Goal: Task Accomplishment & Management: Manage account settings

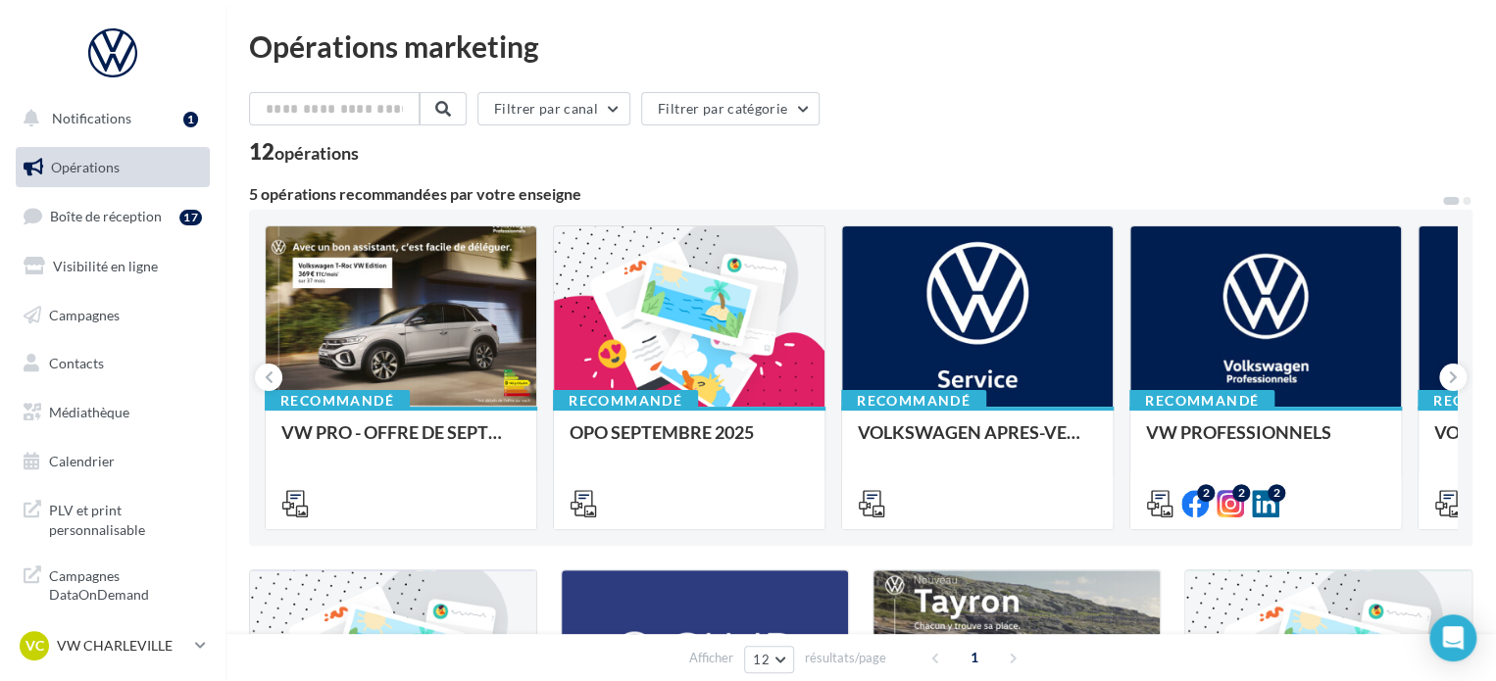
click at [932, 114] on div "Filtrer par canal Filtrer par catégorie" at bounding box center [860, 112] width 1223 height 41
click at [122, 594] on span "Campagnes DataOnDemand" at bounding box center [125, 584] width 153 height 42
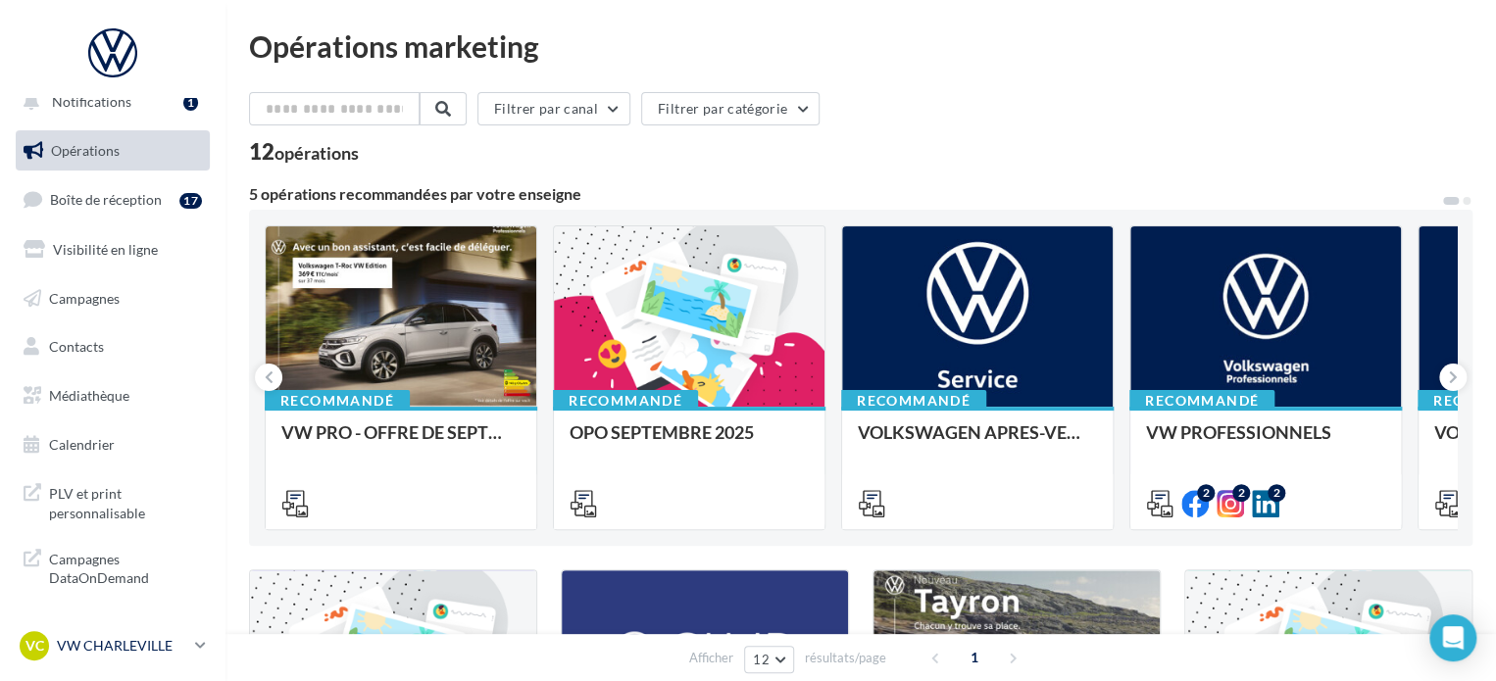
click at [145, 645] on p "VW CHARLEVILLE" at bounding box center [122, 646] width 130 height 20
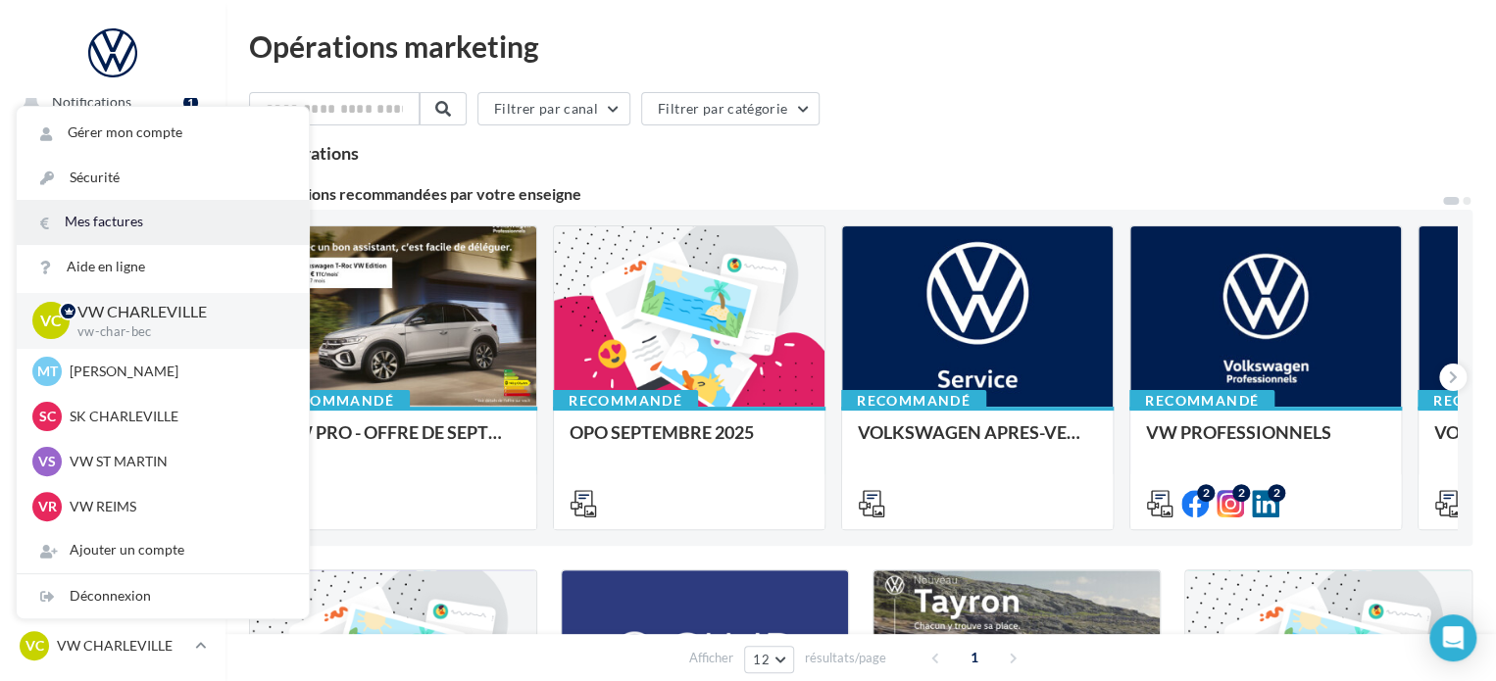
click at [223, 227] on link "Mes factures" at bounding box center [163, 222] width 292 height 44
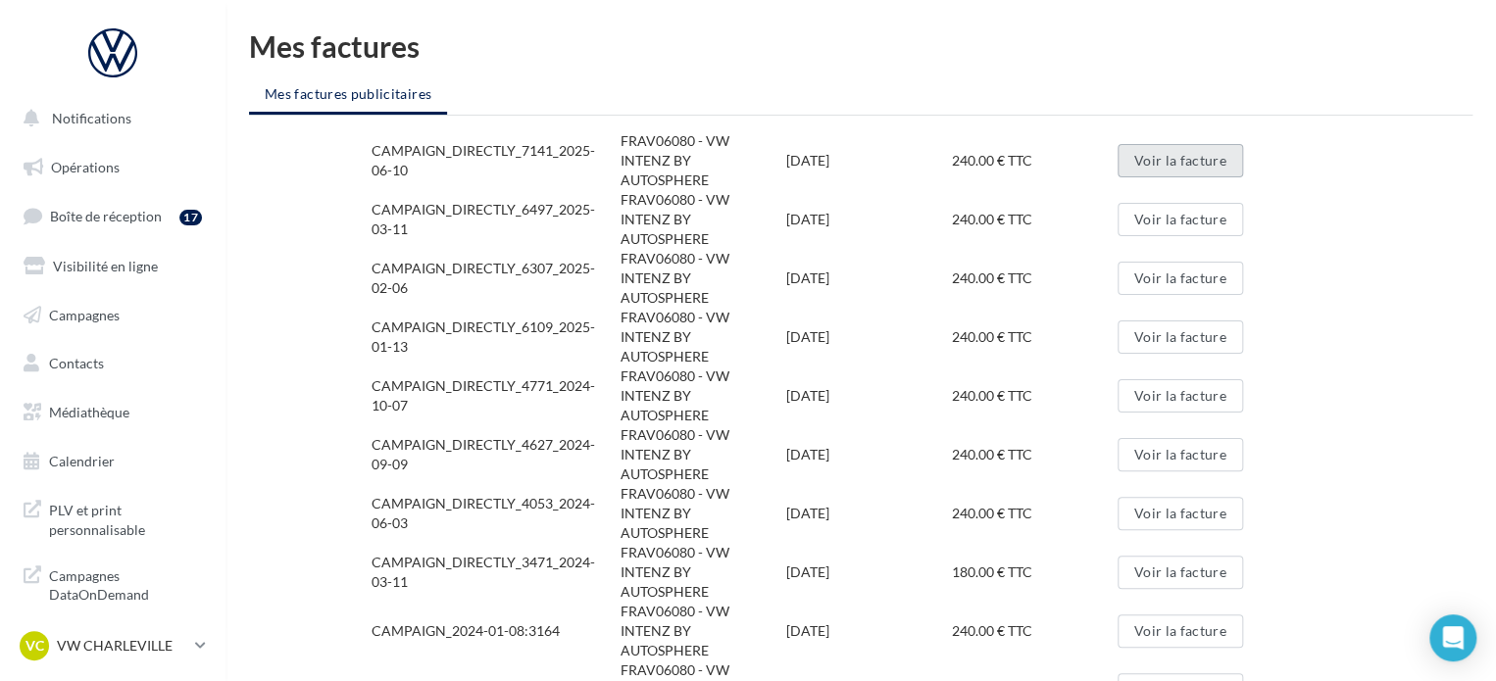
click at [1194, 168] on button "Voir la facture" at bounding box center [1179, 160] width 125 height 33
